Goal: Contribute content

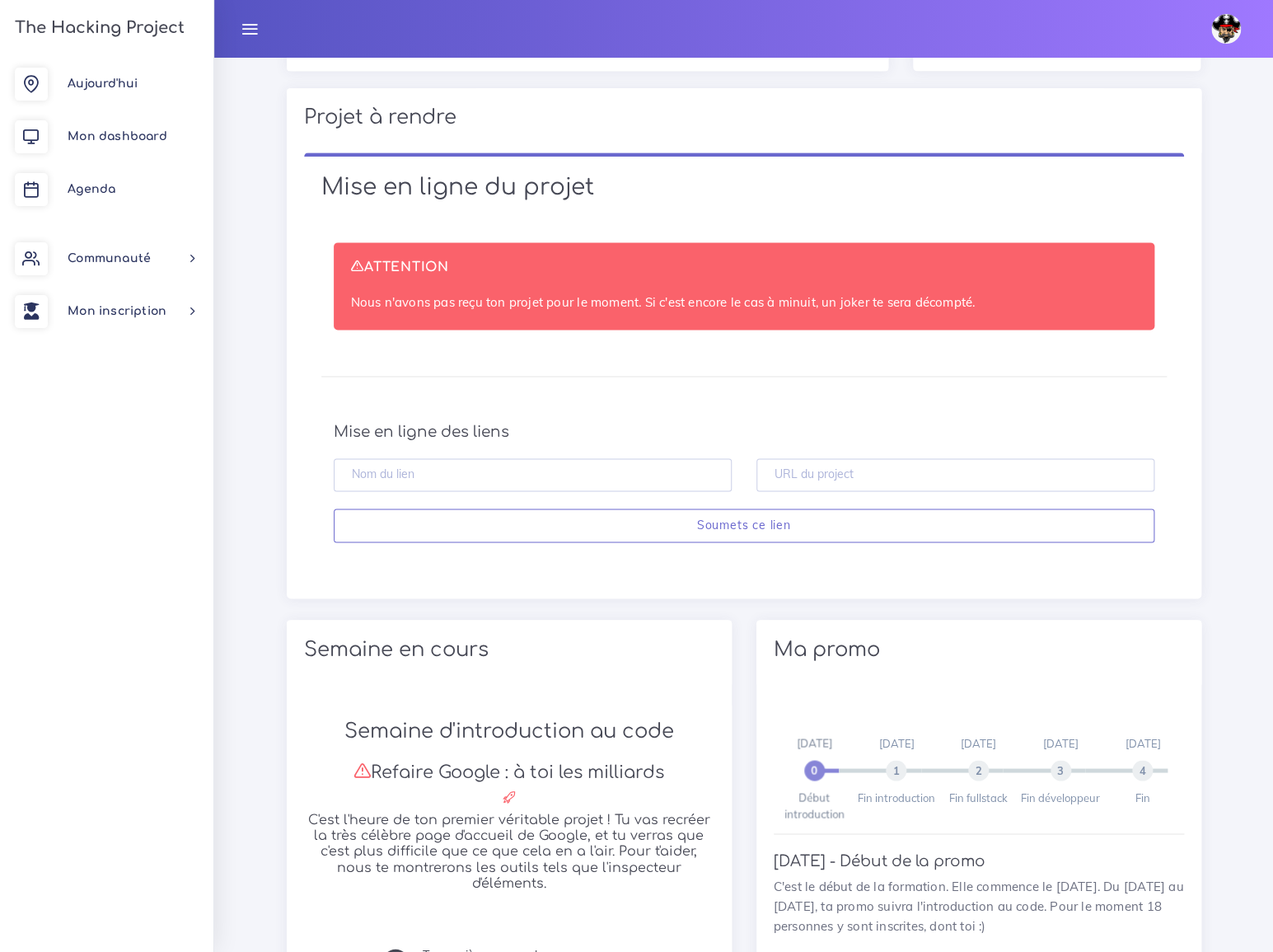
scroll to position [898, 0]
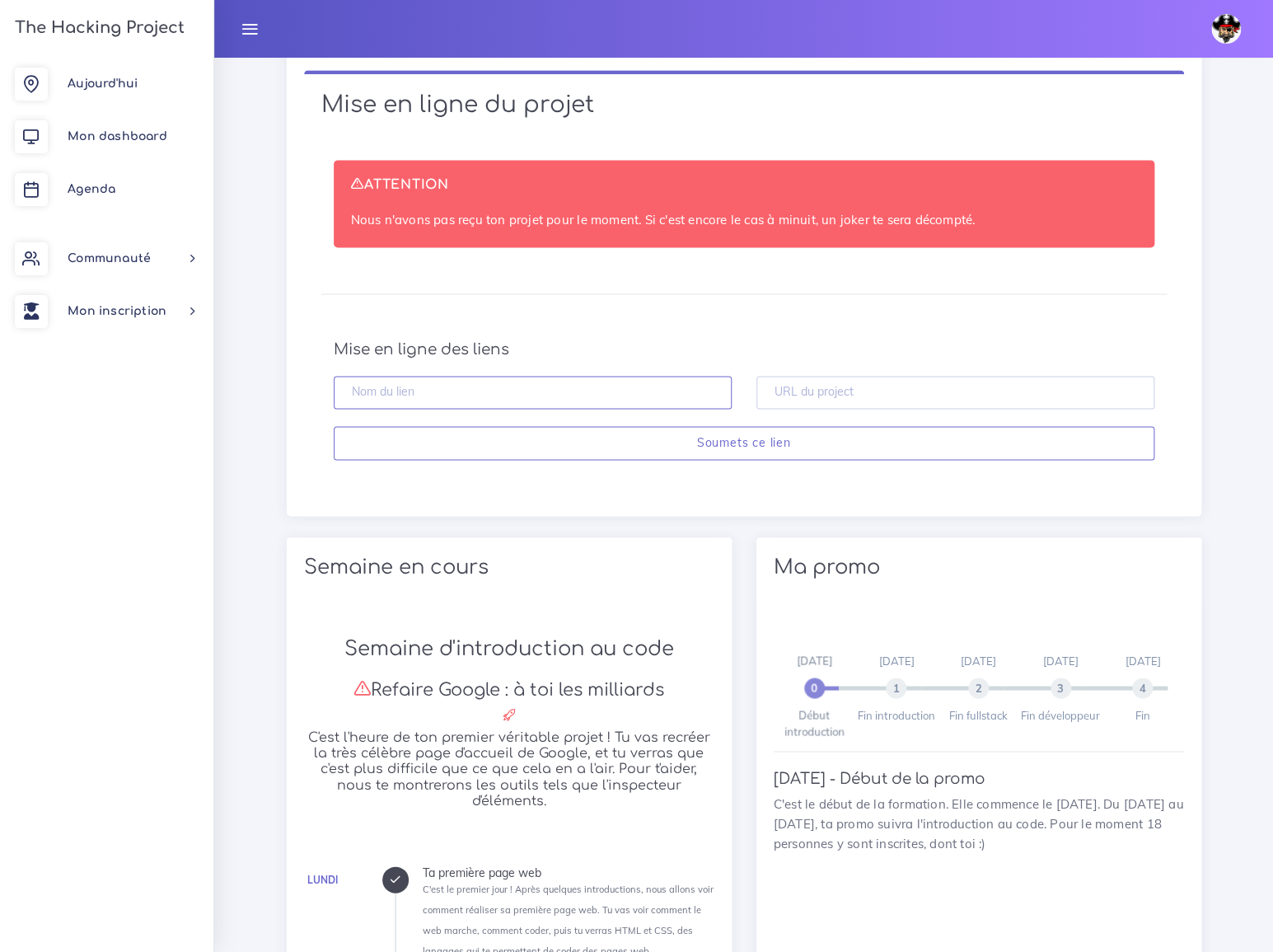
click at [422, 384] on input "text" at bounding box center [533, 392] width 398 height 34
type input "Github"
click at [816, 379] on input "text" at bounding box center [956, 392] width 398 height 34
paste input "[URL][DOMAIN_NAME]"
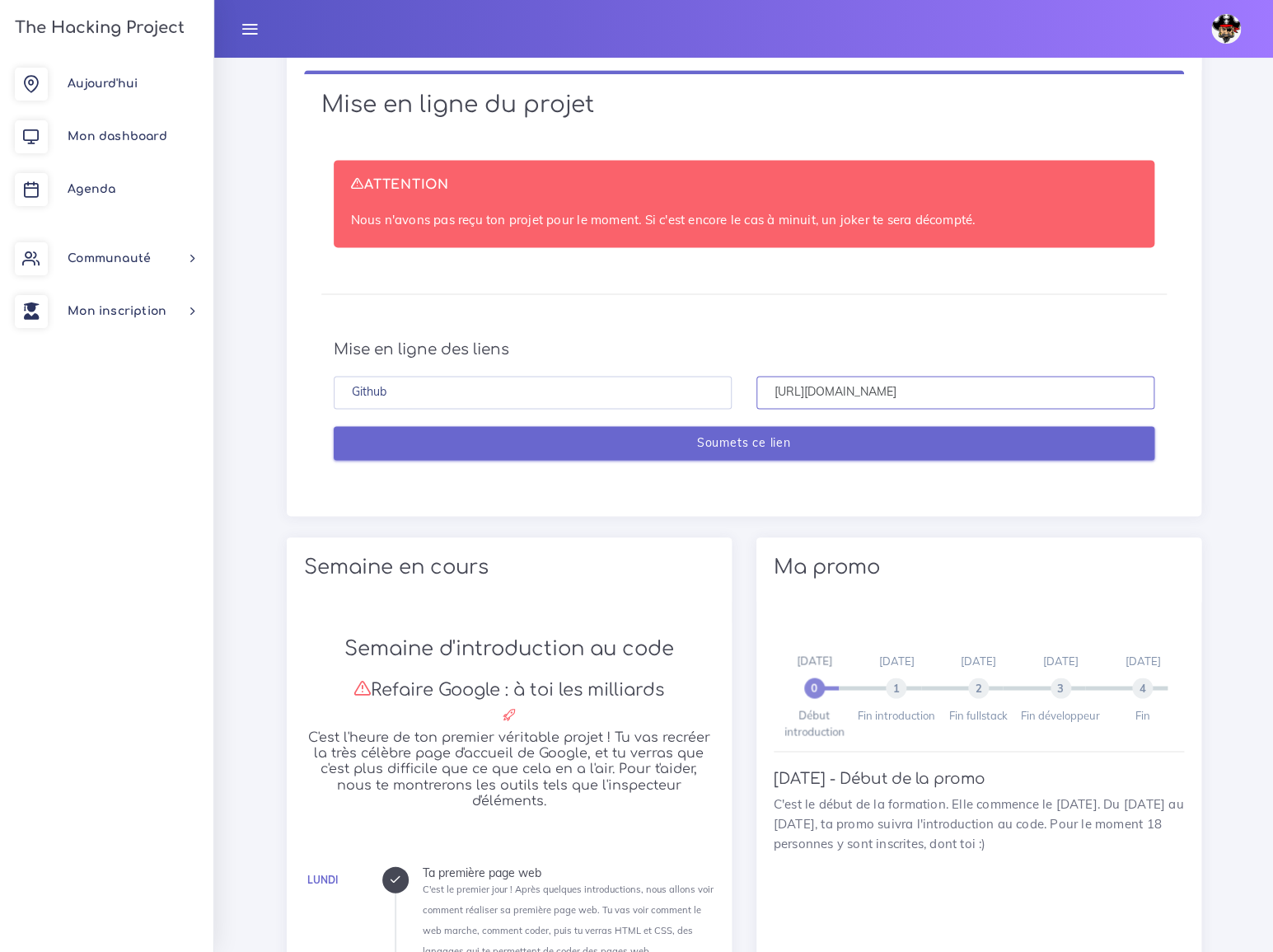
type input "[URL][DOMAIN_NAME]"
click at [763, 441] on input "Soumets ce lien" at bounding box center [744, 443] width 821 height 34
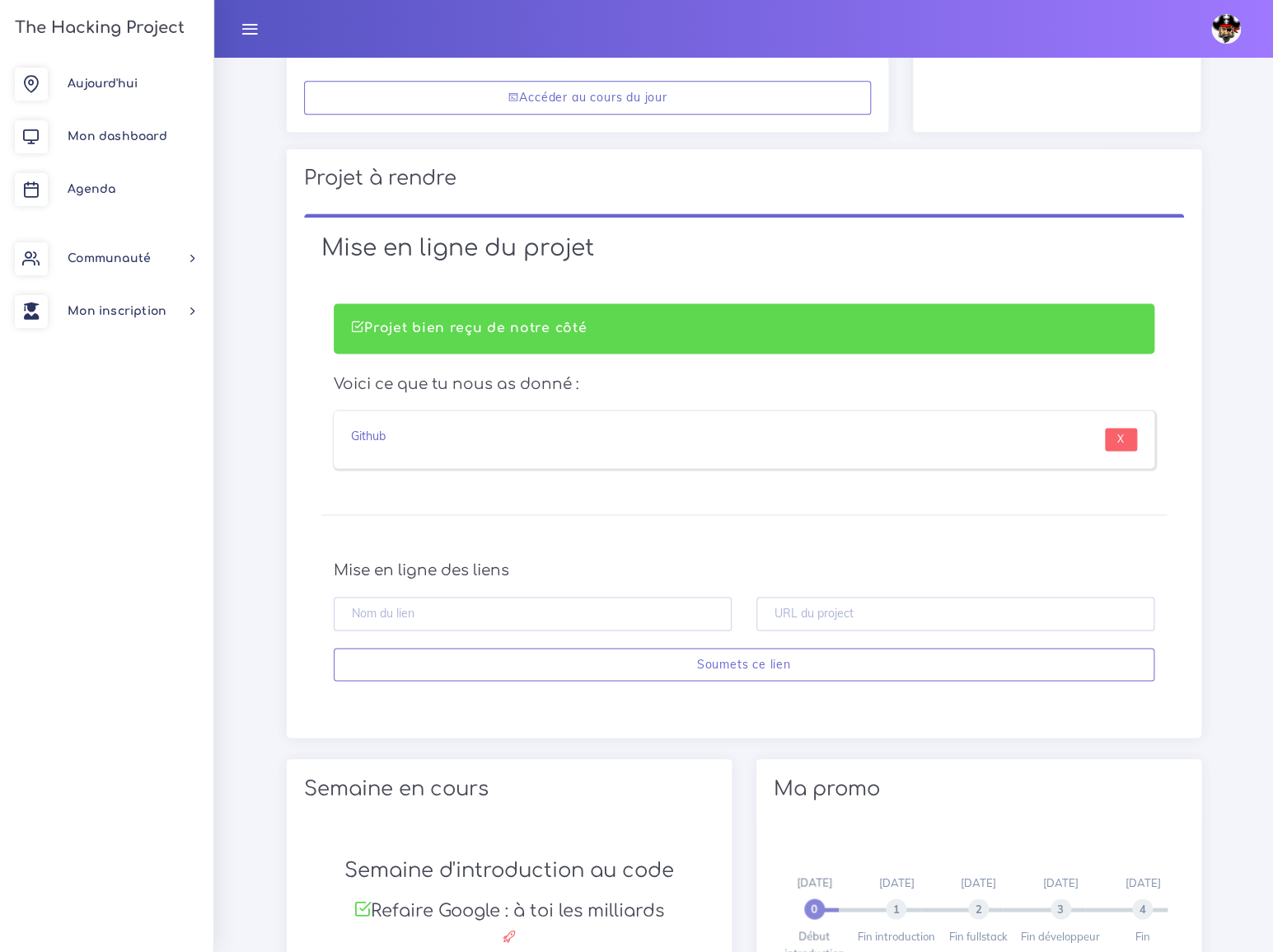
scroll to position [824, 0]
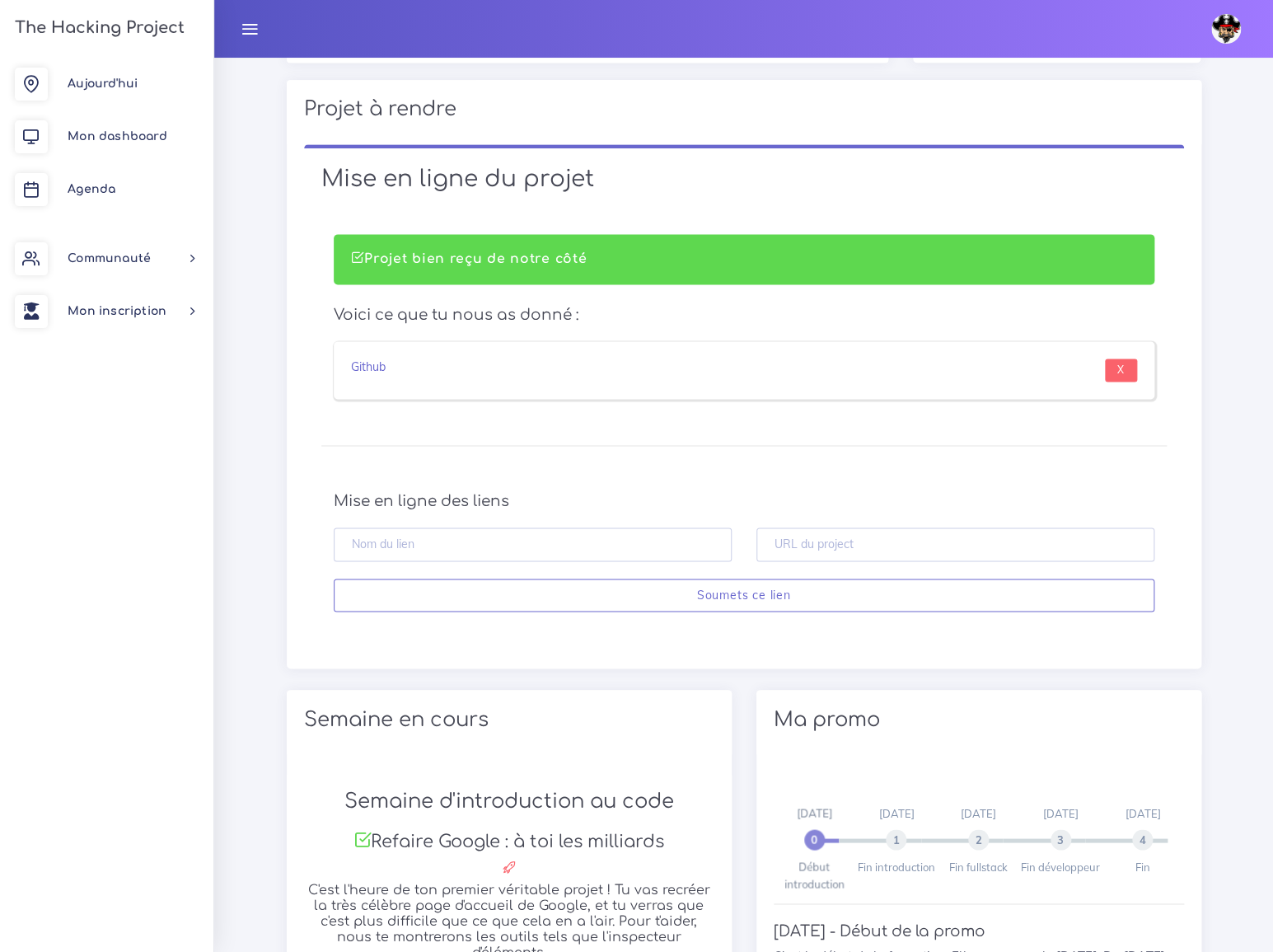
click at [530, 370] on div "Github" at bounding box center [541, 369] width 405 height 23
click at [351, 370] on link "Github" at bounding box center [368, 366] width 35 height 15
